Goal: Information Seeking & Learning: Learn about a topic

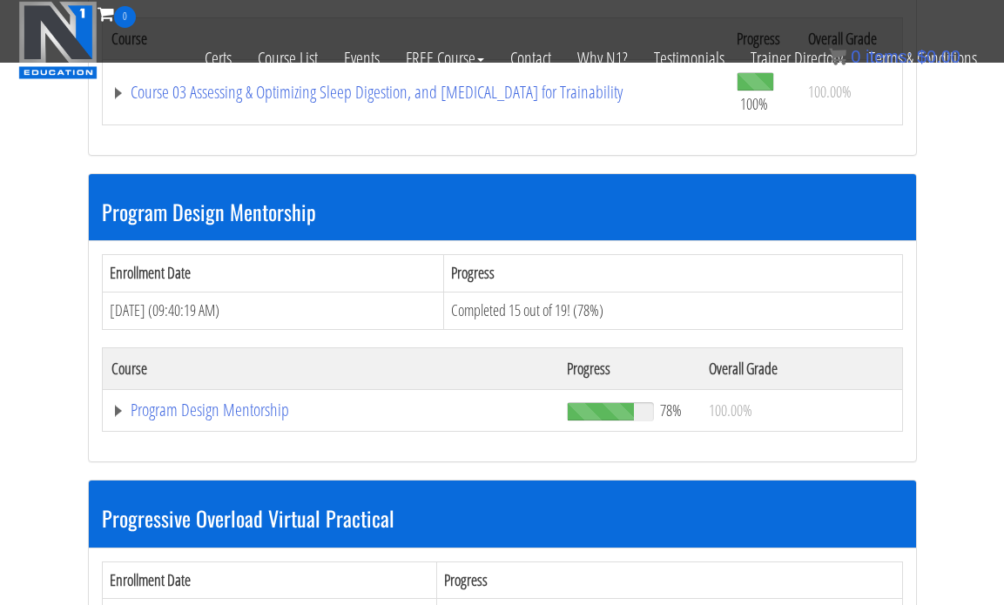
scroll to position [1876, 0]
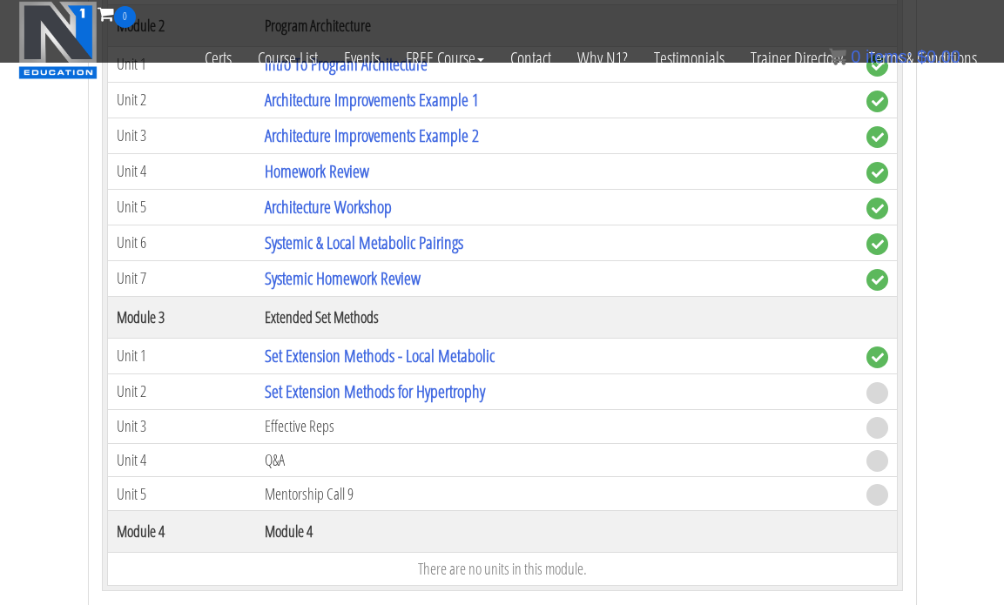
scroll to position [2464, 0]
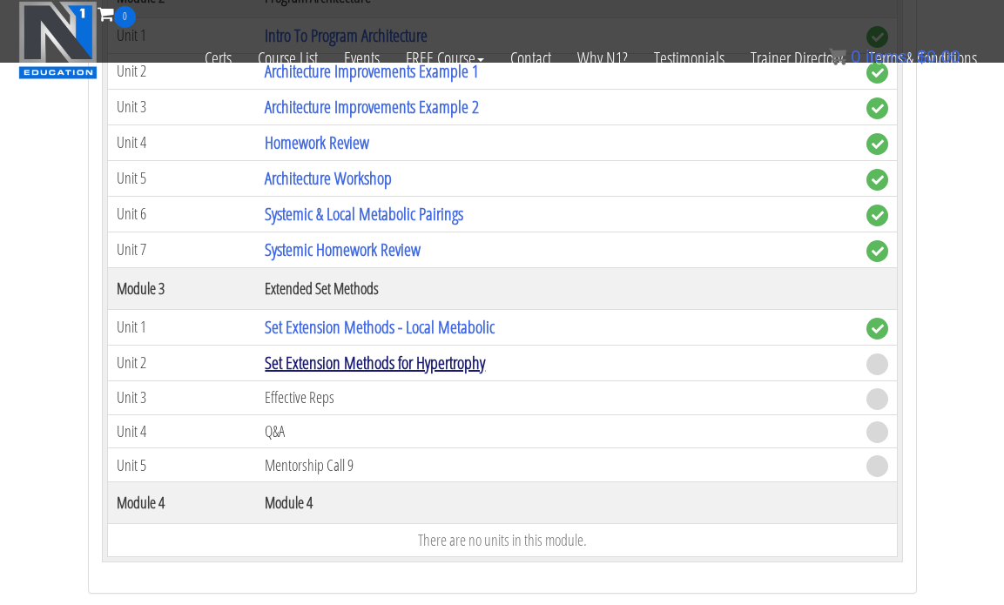
click at [401, 370] on link "Set Extension Methods for Hypertrophy" at bounding box center [375, 363] width 220 height 24
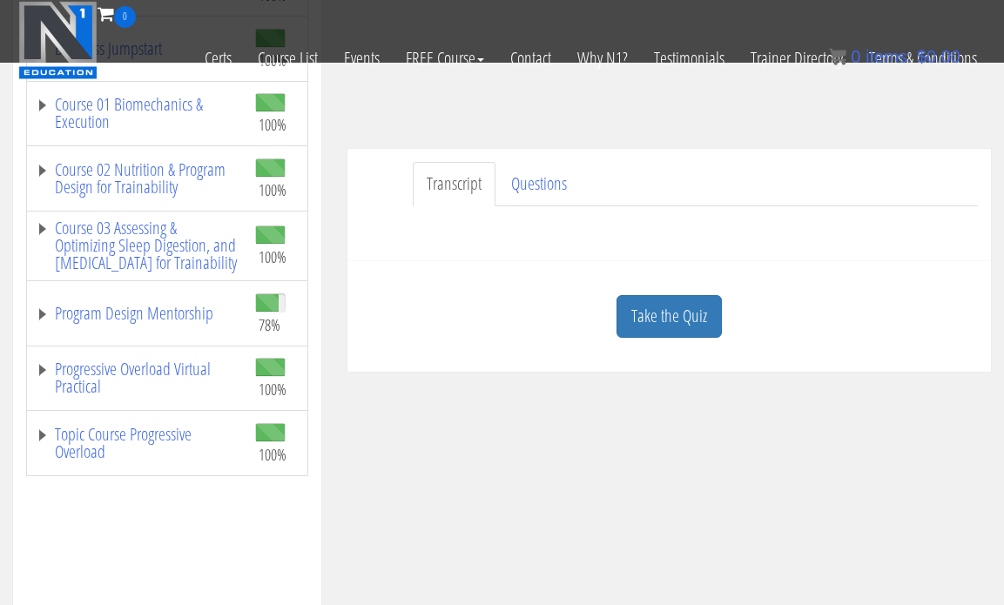
scroll to position [333, 0]
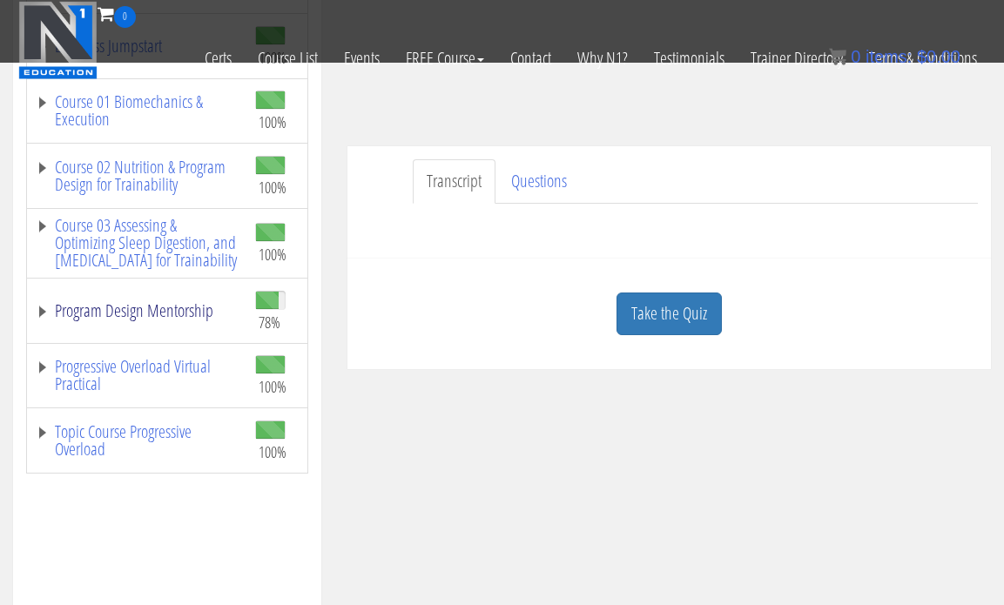
click at [157, 320] on link "Program Design Mentorship" at bounding box center [137, 310] width 202 height 17
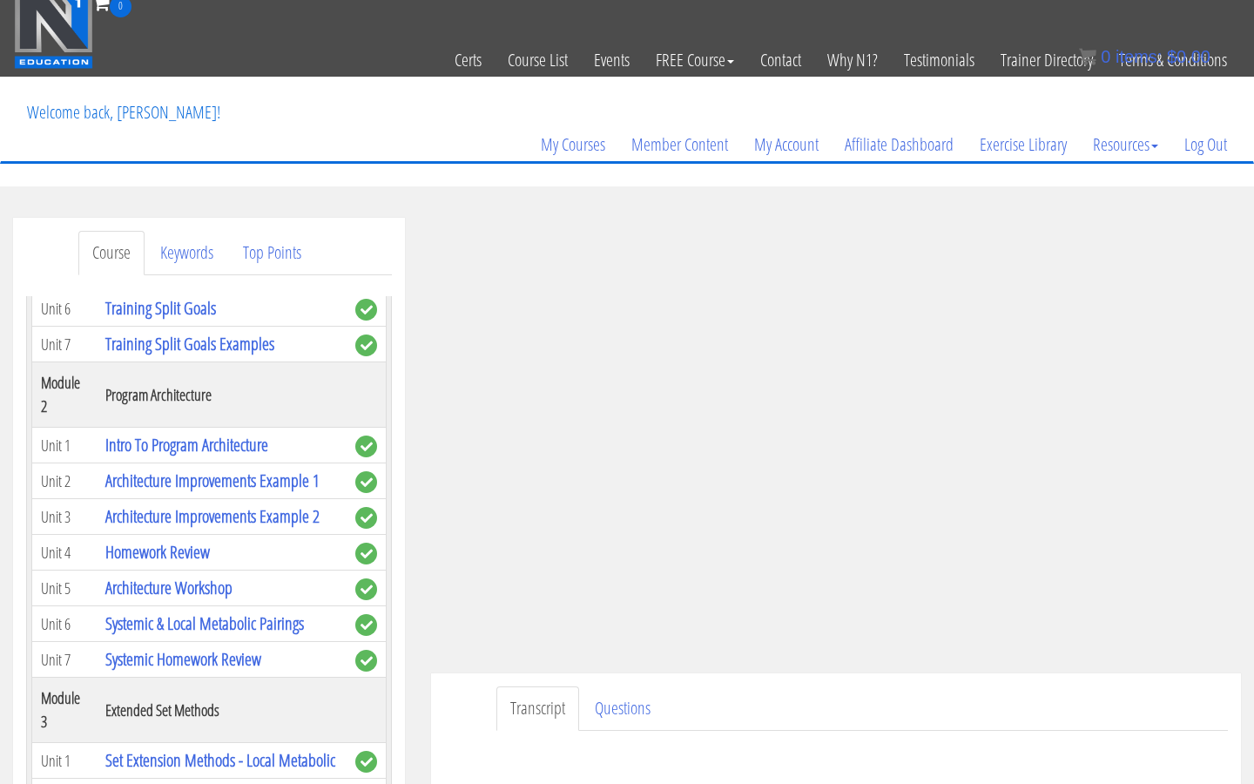
scroll to position [717, 0]
